Goal: Information Seeking & Learning: Find specific fact

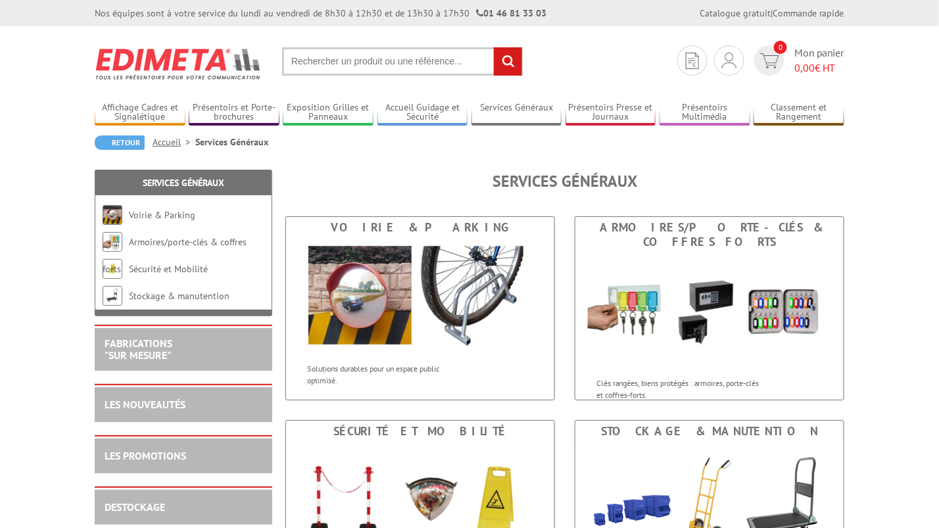
click at [325, 64] on input "text" at bounding box center [402, 61] width 241 height 28
click at [308, 58] on input "text" at bounding box center [402, 61] width 241 height 28
click at [290, 58] on input "text" at bounding box center [402, 61] width 241 height 28
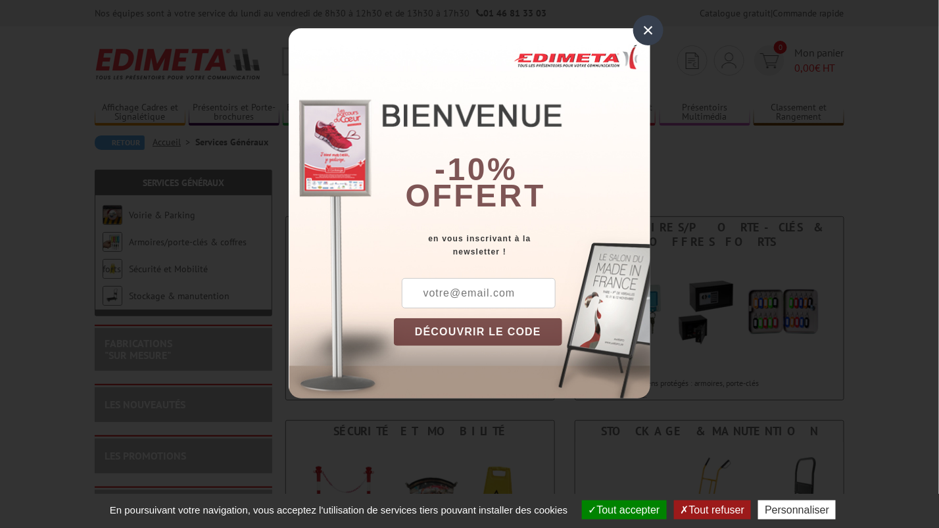
click at [643, 24] on div "×" at bounding box center [648, 30] width 30 height 30
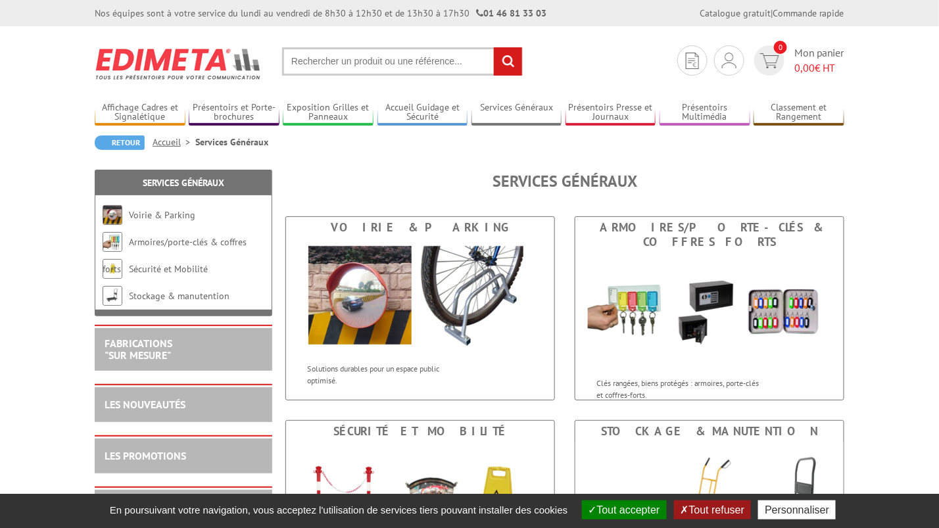
click at [305, 57] on input "text" at bounding box center [402, 61] width 241 height 28
type input "destructeur papier"
click at [504, 51] on input "rechercher" at bounding box center [508, 61] width 28 height 28
